Goal: Task Accomplishment & Management: Use online tool/utility

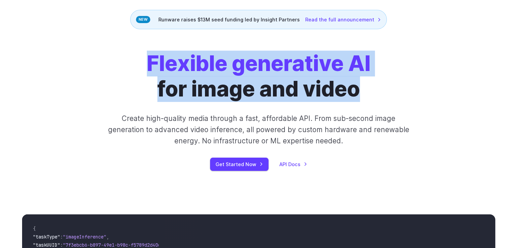
scroll to position [50, 0]
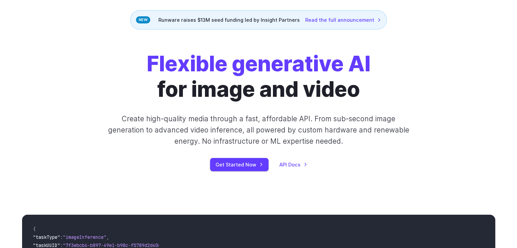
click at [305, 130] on p "Create high-quality media through a fast, affordable API. From sub-second image…" at bounding box center [258, 130] width 303 height 34
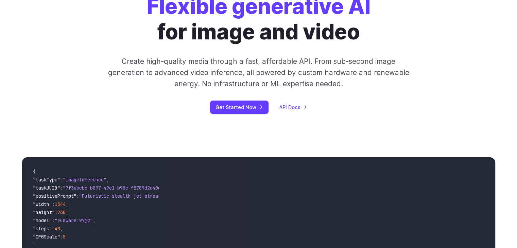
scroll to position [0, 0]
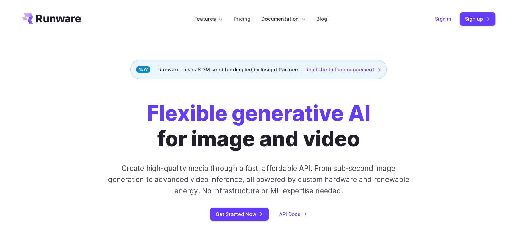
click at [441, 20] on link "Sign in" at bounding box center [443, 19] width 16 height 8
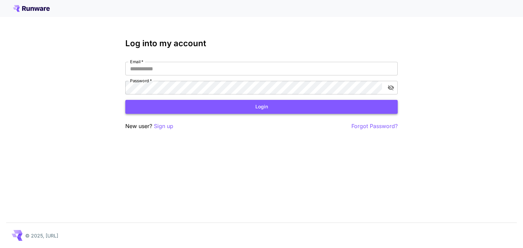
type input "**********"
click at [265, 101] on button "Login" at bounding box center [261, 107] width 272 height 14
